Goal: Share content: Share content

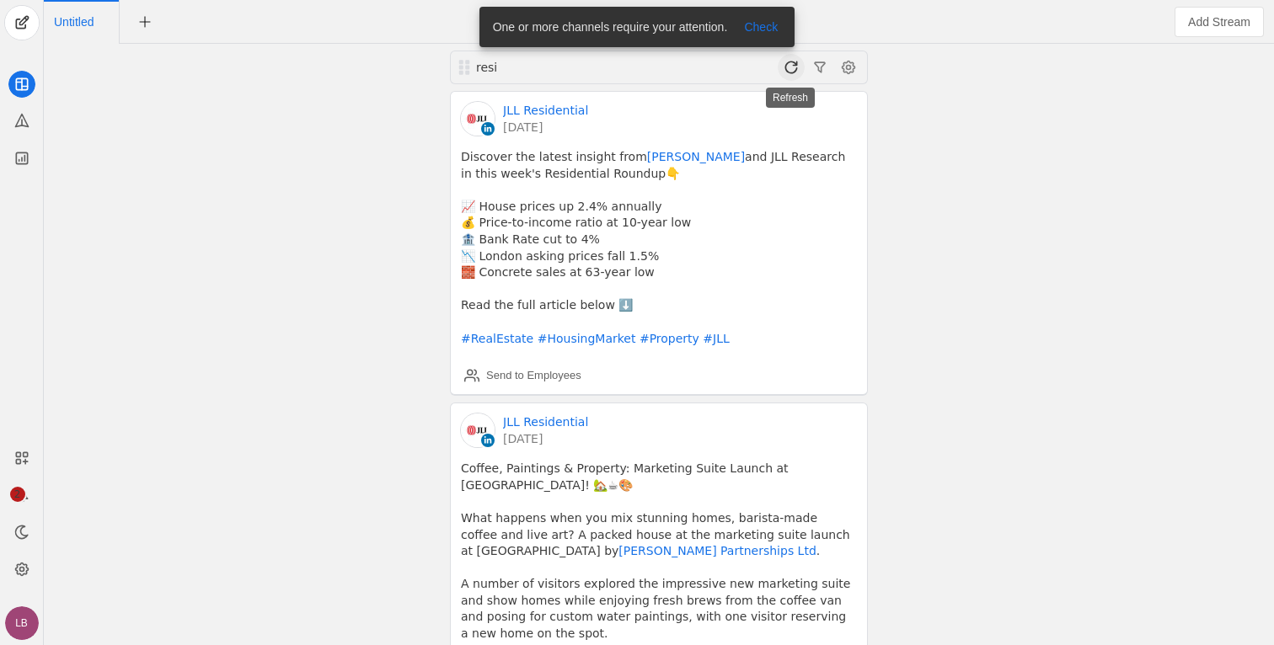
click at [789, 64] on span at bounding box center [791, 67] width 27 height 27
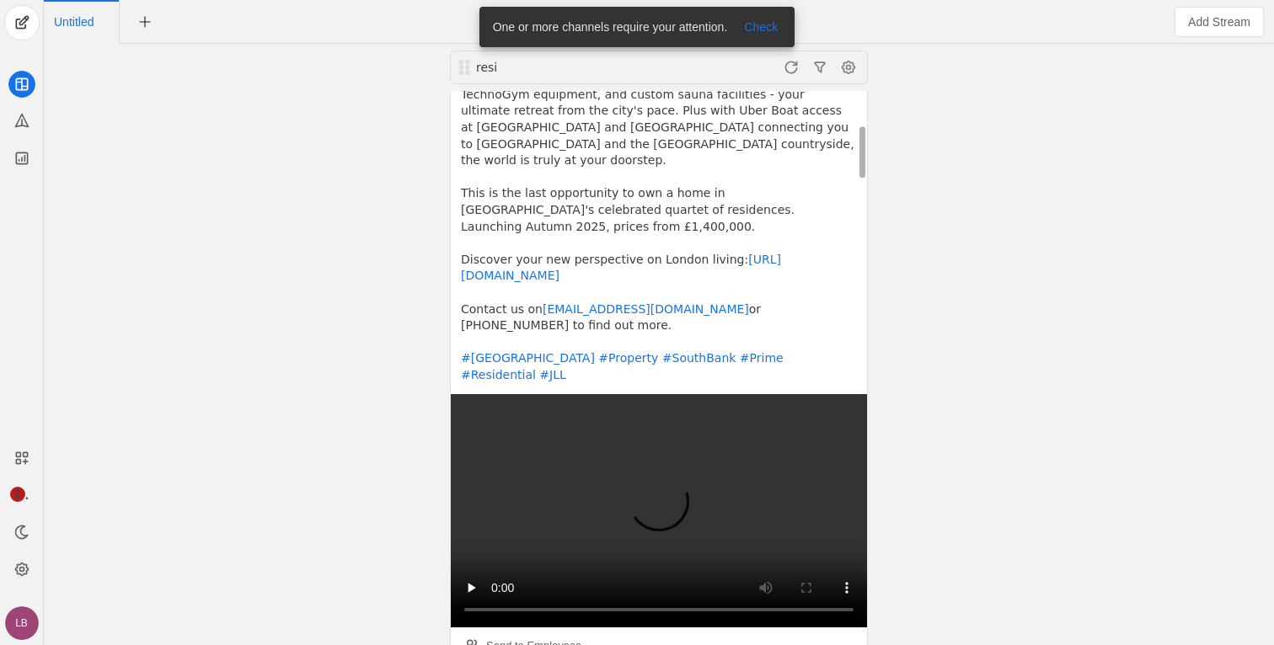
scroll to position [414, 0]
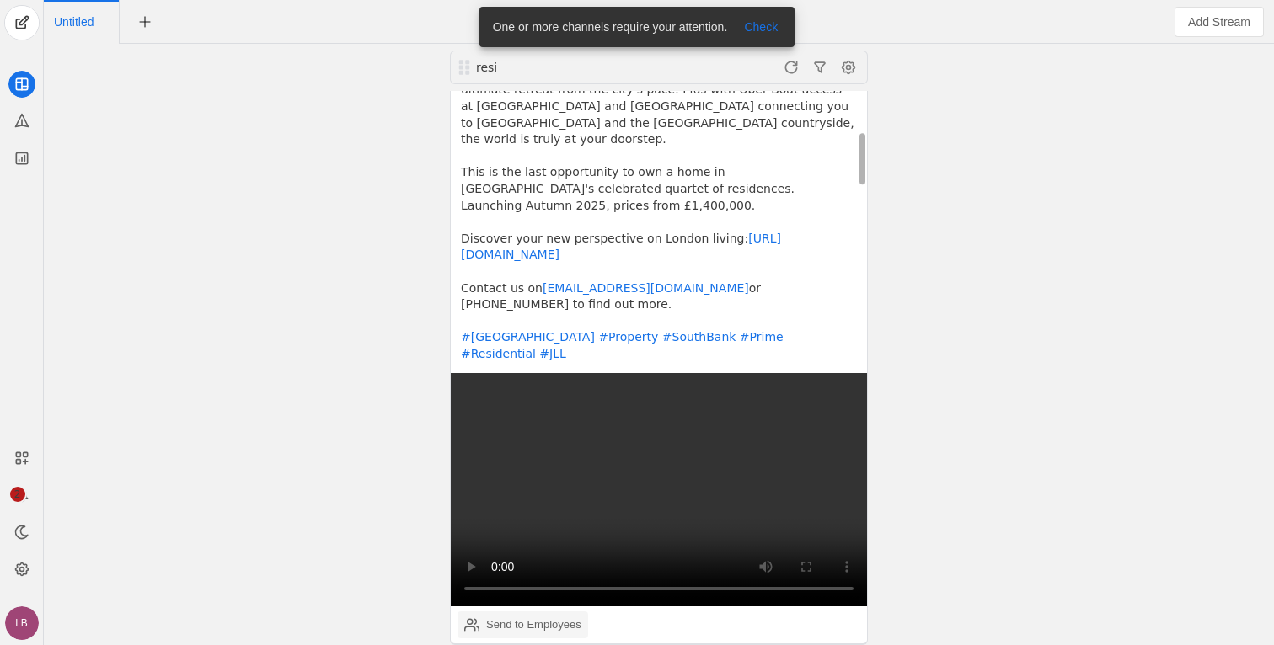
click at [521, 608] on div "Send to Employees" at bounding box center [522, 625] width 117 height 34
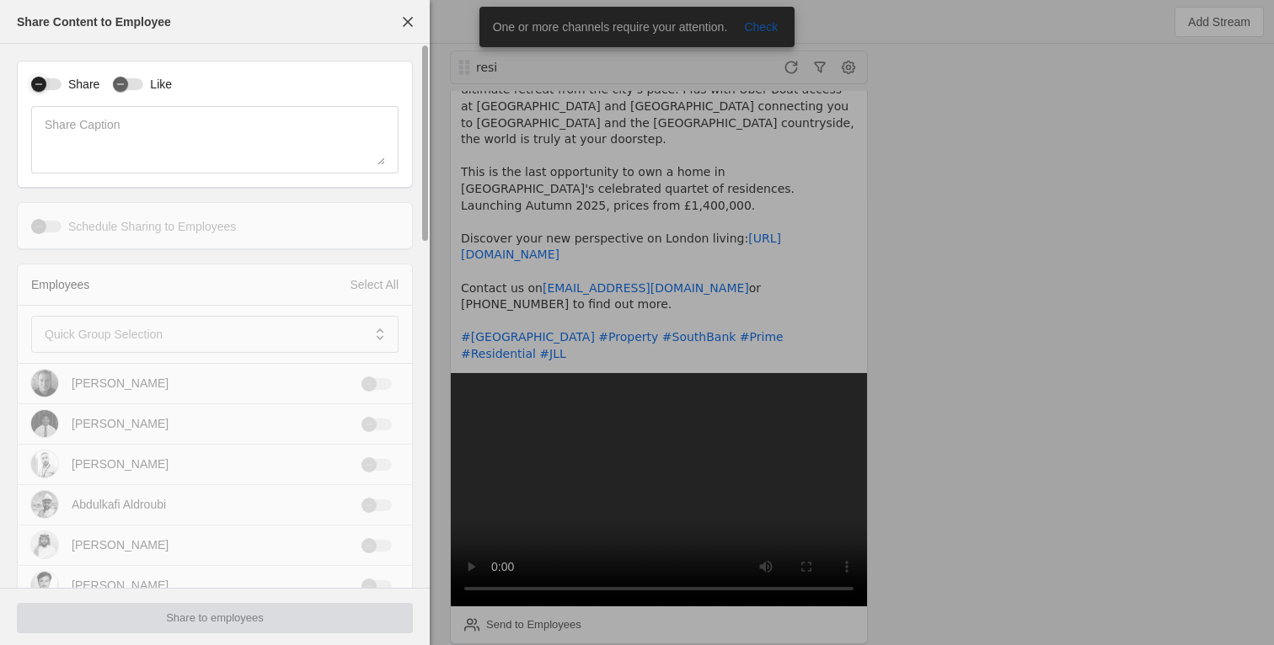
click at [45, 88] on div "button" at bounding box center [38, 84] width 15 height 15
click at [63, 83] on div "button" at bounding box center [54, 84] width 24 height 24
click at [64, 84] on label "Share" at bounding box center [81, 84] width 38 height 17
click at [62, 84] on button "Share" at bounding box center [46, 84] width 30 height 12
click at [138, 84] on div "button" at bounding box center [128, 84] width 30 height 12
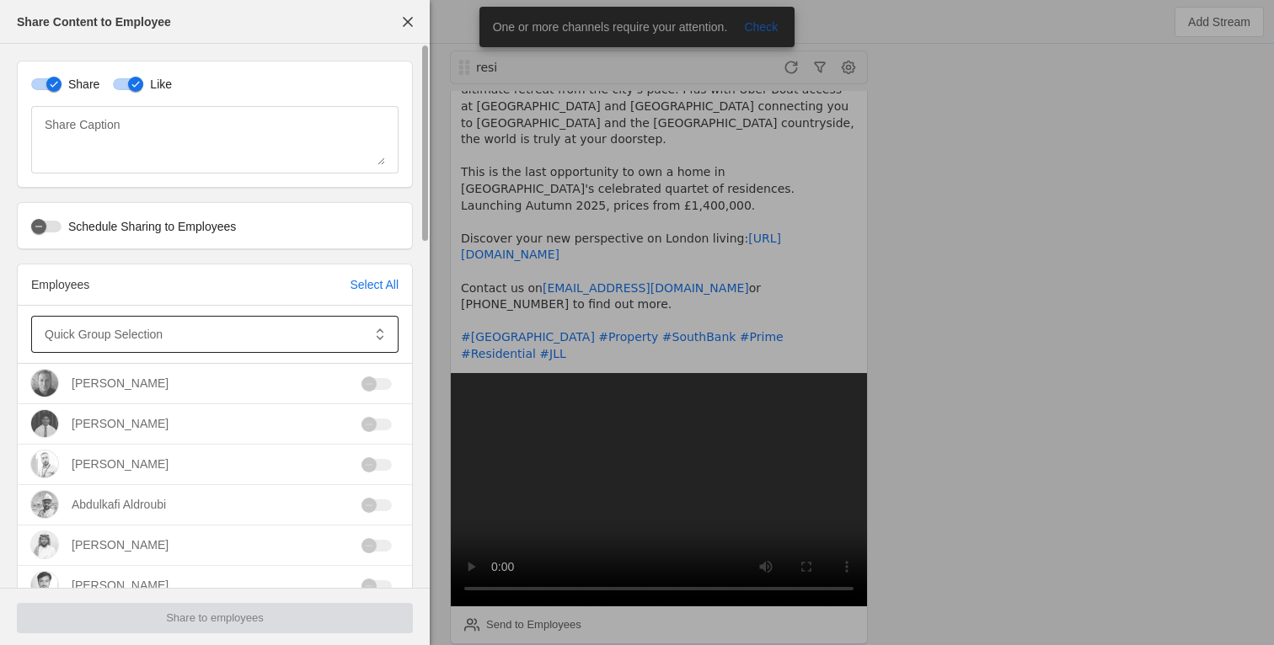
click at [135, 331] on mat-label "Quick Group Selection" at bounding box center [104, 334] width 118 height 20
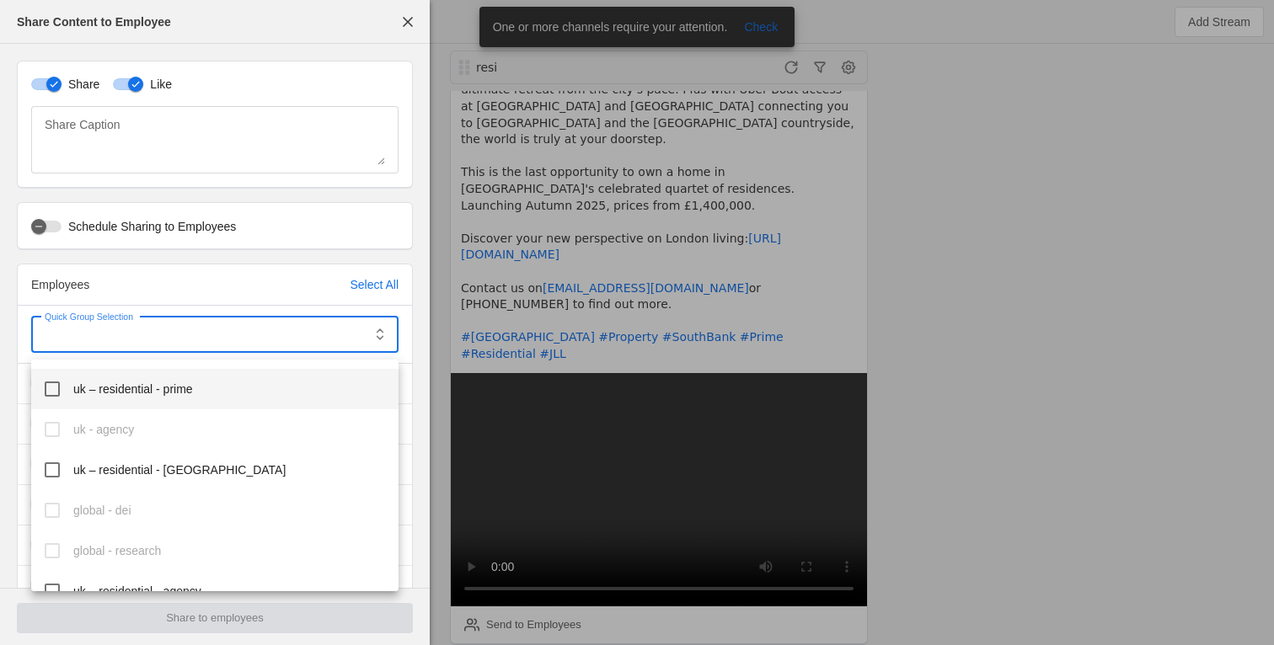
scroll to position [473, 0]
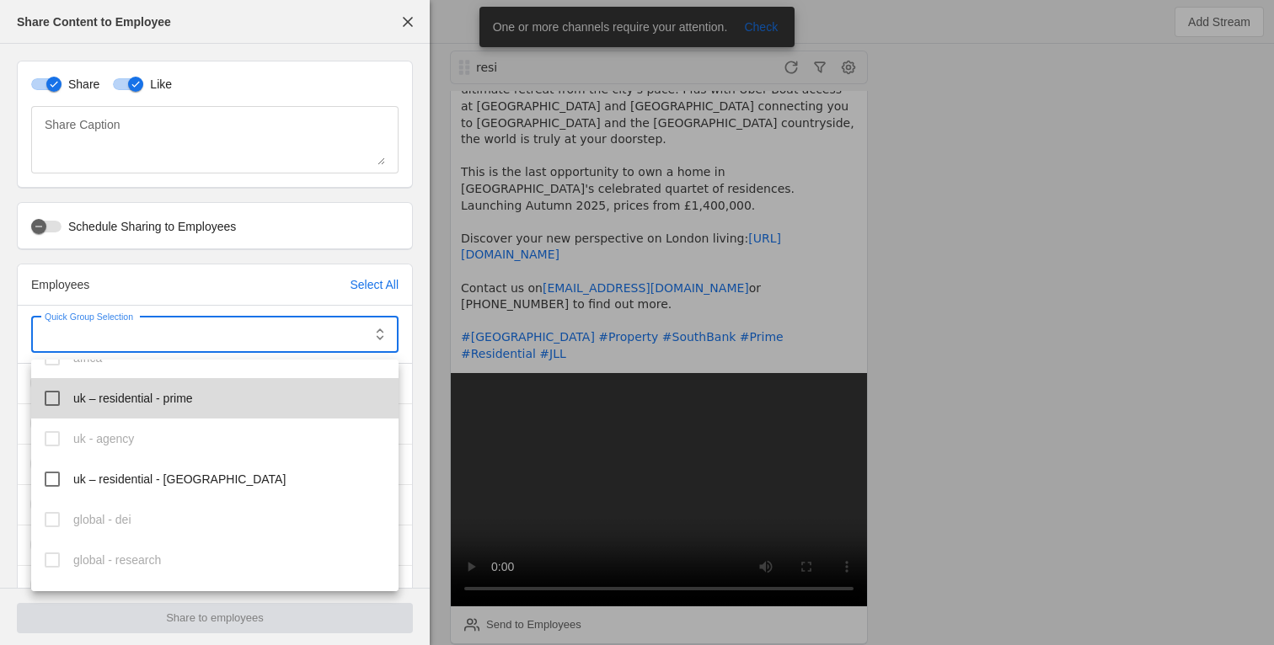
click at [52, 400] on mat-pseudo-checkbox at bounding box center [52, 398] width 15 height 15
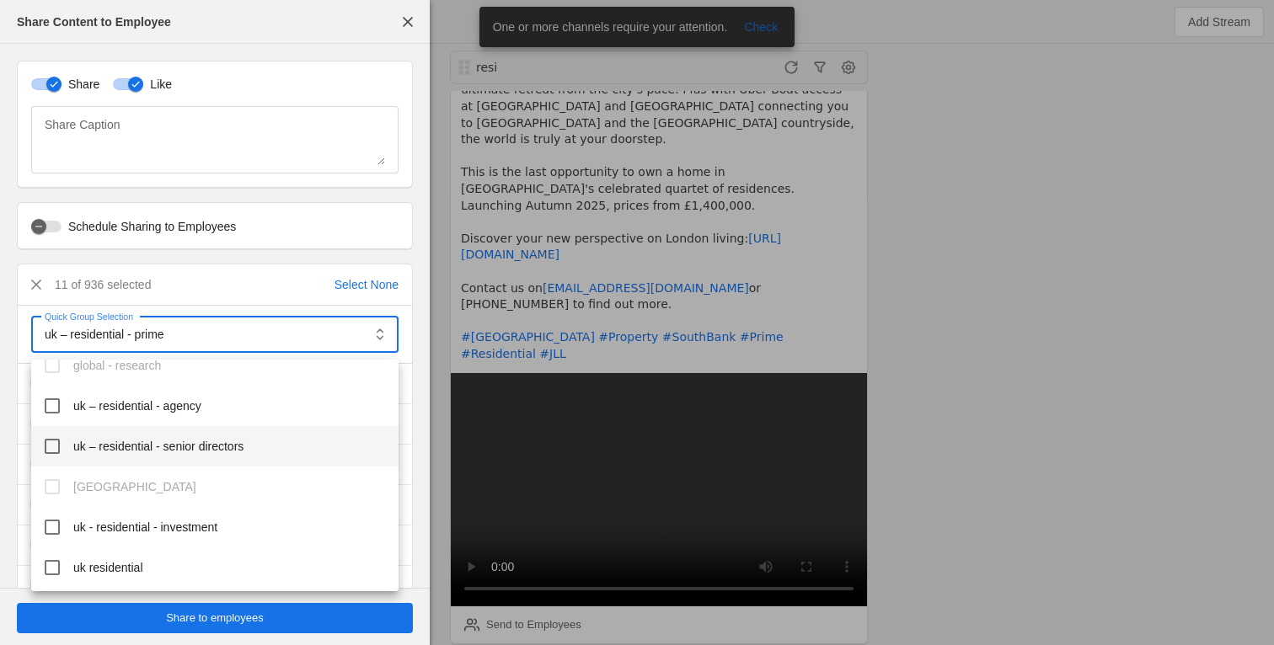
click at [54, 443] on mat-pseudo-checkbox at bounding box center [52, 446] width 15 height 15
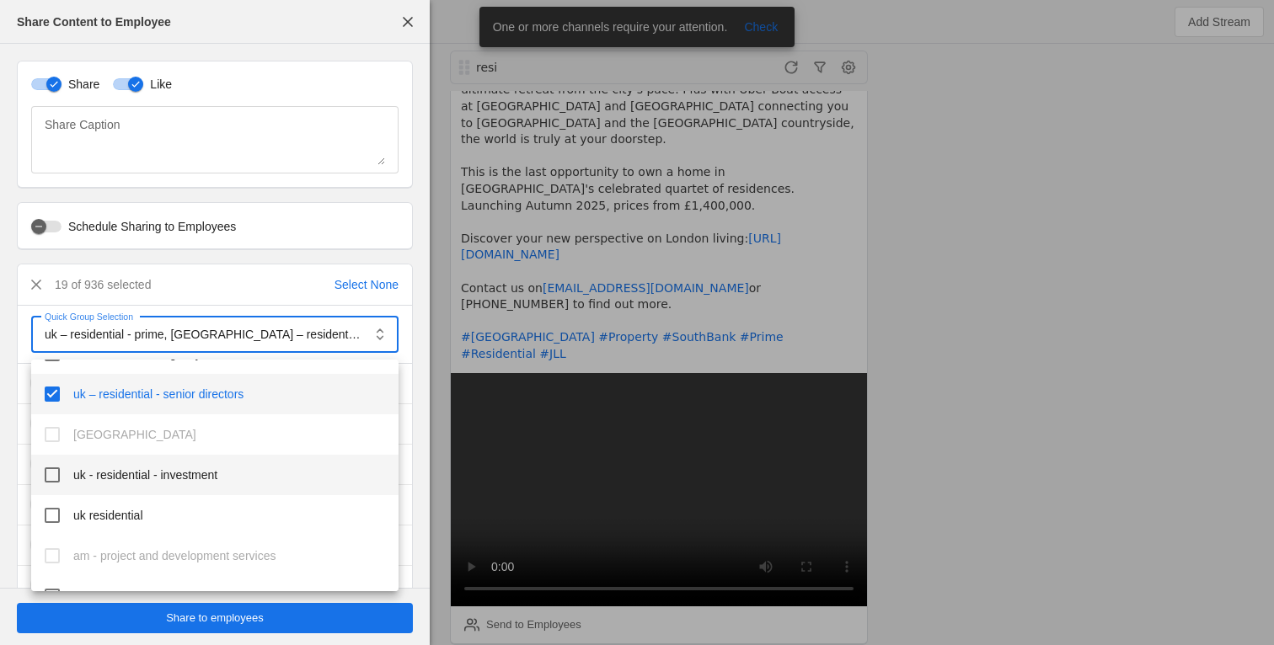
scroll to position [754, 0]
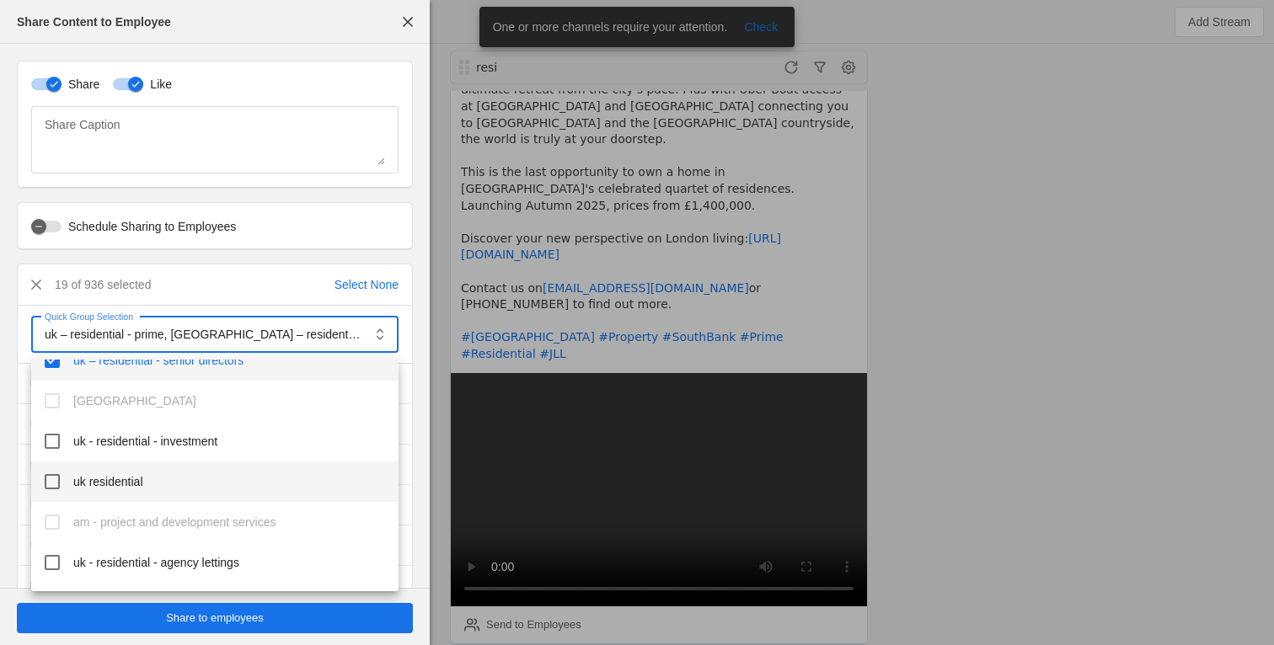
click at [51, 480] on mat-pseudo-checkbox at bounding box center [52, 481] width 15 height 15
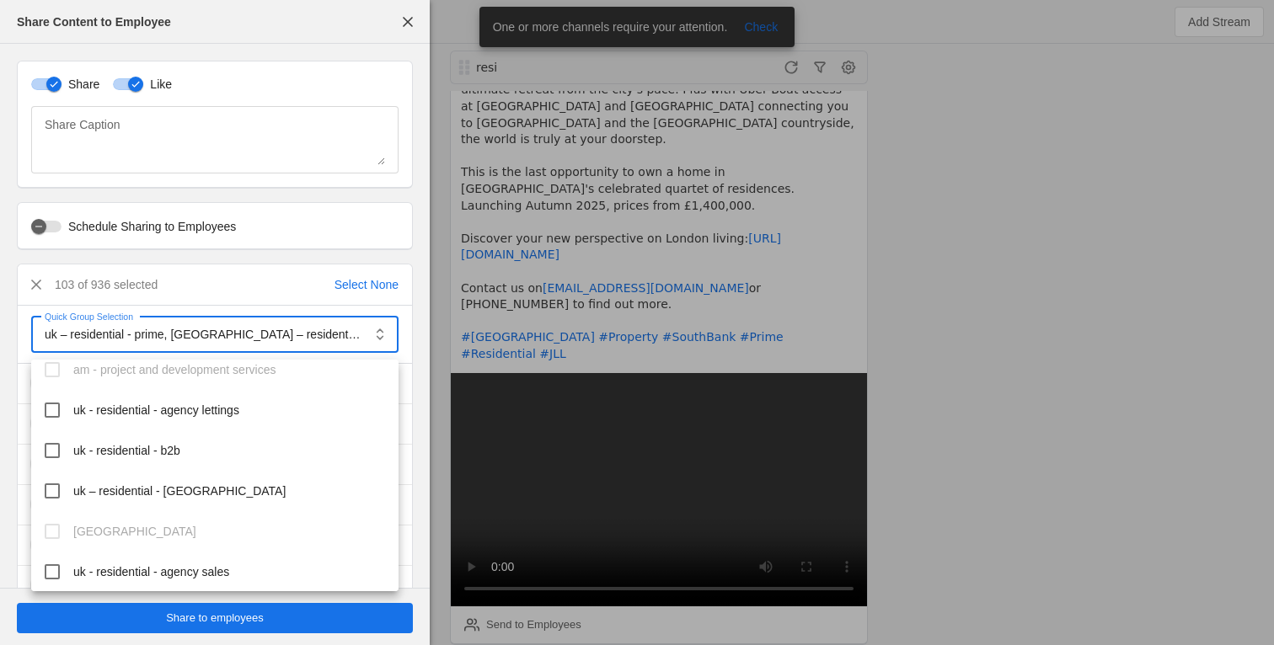
scroll to position [914, 0]
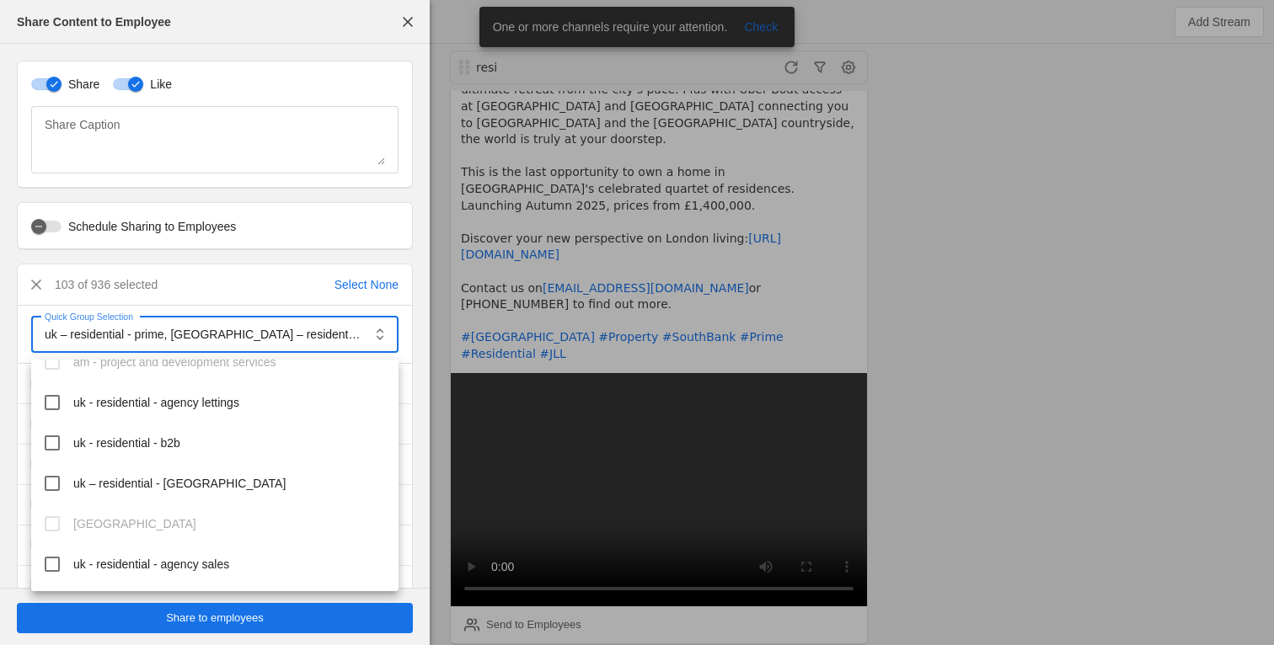
click at [213, 262] on div at bounding box center [637, 322] width 1274 height 645
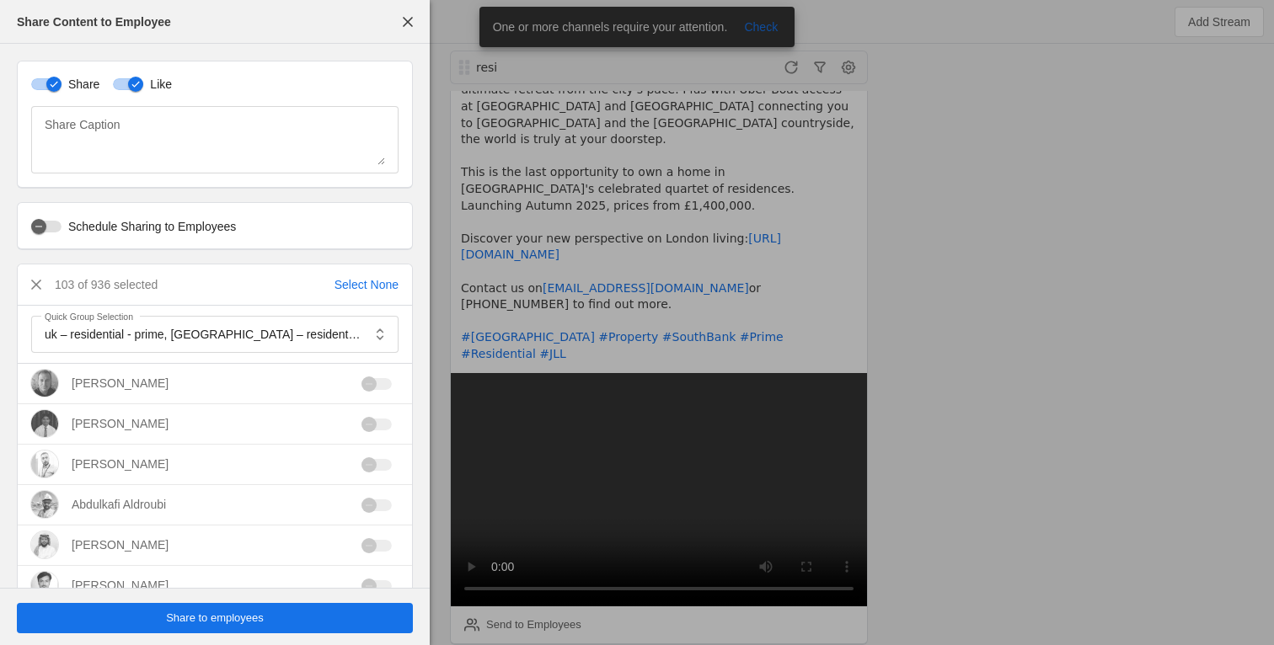
click at [213, 618] on span "Share to employees" at bounding box center [215, 618] width 98 height 17
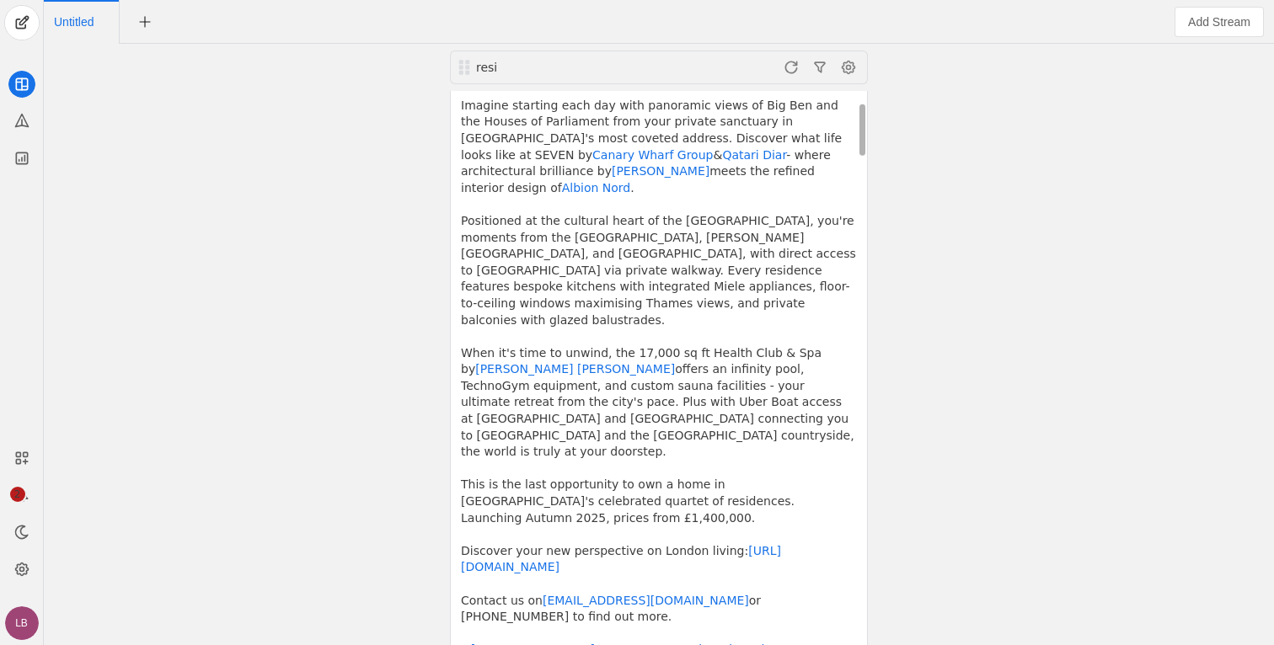
scroll to position [99, 0]
